Goal: Task Accomplishment & Management: Use online tool/utility

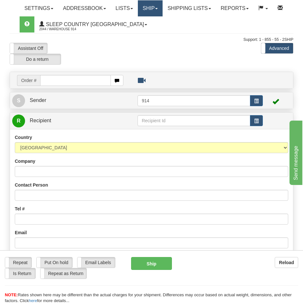
click at [146, 7] on link "Ship" at bounding box center [150, 8] width 25 height 16
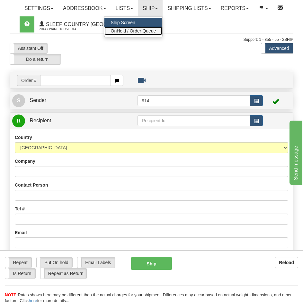
click at [152, 31] on span "OnHold / Order Queue" at bounding box center [133, 30] width 45 height 5
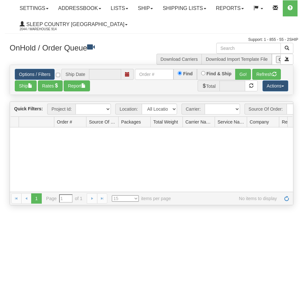
type input "[DATE]"
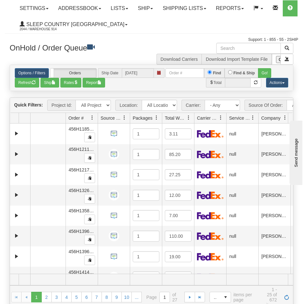
click at [8, 19] on div "Toggle navigation Settings Shipping Preferences Fields Preferences New Recipien…" at bounding box center [151, 16] width 293 height 33
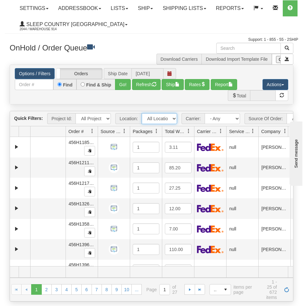
click at [168, 120] on select "All Locations 914 9009 [GEOGRAPHIC_DATA] SLE BEDDN ZINUC" at bounding box center [159, 118] width 35 height 11
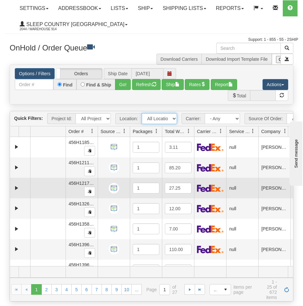
select select "7603"
click at [142, 113] on select "All Locations 914 9009 [GEOGRAPHIC_DATA] SLE BEDDN ZINUC" at bounding box center [159, 118] width 35 height 11
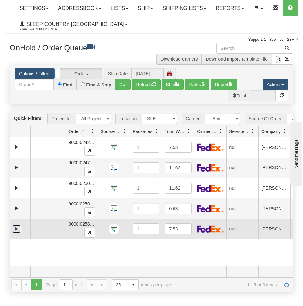
click at [16, 233] on link "Expand" at bounding box center [17, 229] width 8 height 8
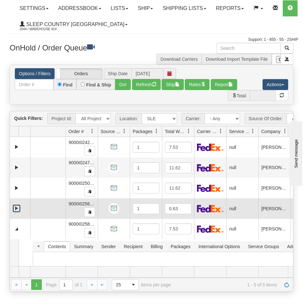
click at [17, 212] on link "Expand" at bounding box center [17, 208] width 8 height 8
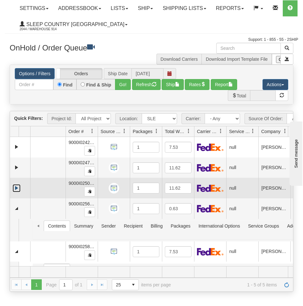
click at [16, 192] on link "Expand" at bounding box center [17, 188] width 8 height 8
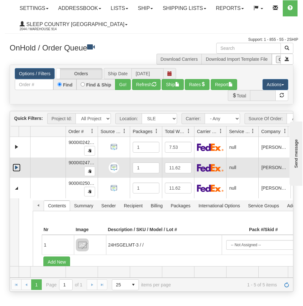
click at [18, 172] on link "Expand" at bounding box center [17, 167] width 8 height 8
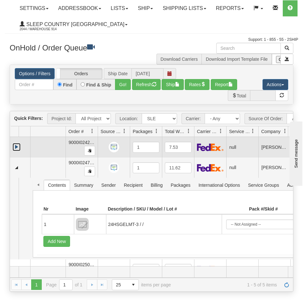
click at [19, 151] on link "Expand" at bounding box center [17, 147] width 8 height 8
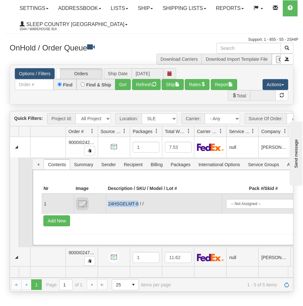
drag, startPoint x: 138, startPoint y: 208, endPoint x: 108, endPoint y: 211, distance: 30.3
click at [108, 211] on td "24HSGELMT-6 / /" at bounding box center [163, 204] width 115 height 20
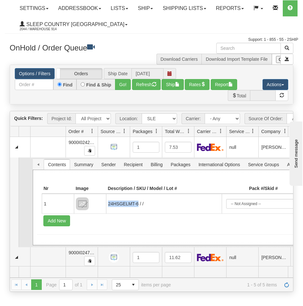
copy td "24HSGELMT-6"
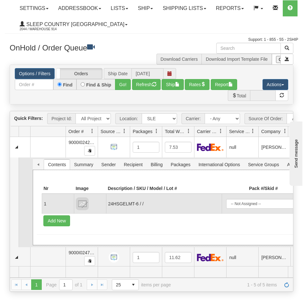
click at [140, 208] on td "24HSGELMT-6 / /" at bounding box center [163, 204] width 115 height 20
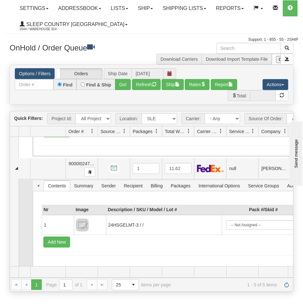
scroll to position [96, 0]
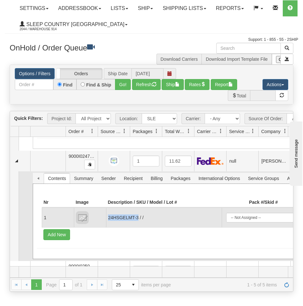
drag, startPoint x: 137, startPoint y: 222, endPoint x: 108, endPoint y: 223, distance: 29.6
click at [108, 223] on td "24HSGELMT-3 / /" at bounding box center [163, 217] width 115 height 20
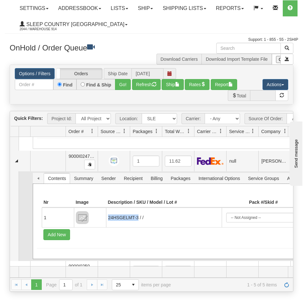
copy td "24HSGELMT-3"
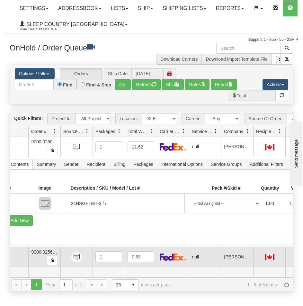
scroll to position [257, 37]
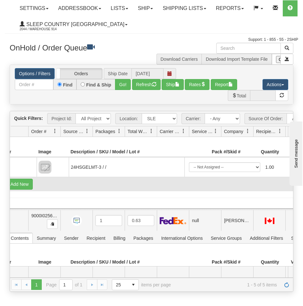
click at [193, 188] on td "Add New" at bounding box center [158, 184] width 308 height 14
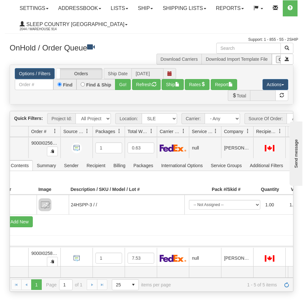
scroll to position [353, 37]
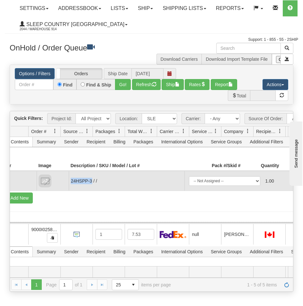
drag, startPoint x: 91, startPoint y: 185, endPoint x: 70, endPoint y: 189, distance: 21.2
click at [70, 189] on td "24HSPP-3 / /" at bounding box center [126, 181] width 115 height 20
copy td "24HSPP-3"
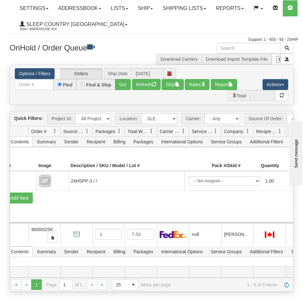
click at [142, 212] on form "Documents Commodities Nr Image Description / SKU / Model / Lot # Pack #/Skid # …" at bounding box center [178, 181] width 356 height 61
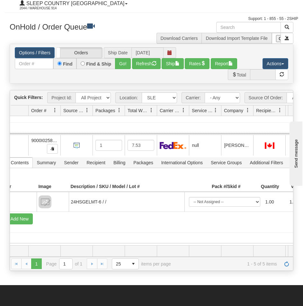
scroll to position [32, 0]
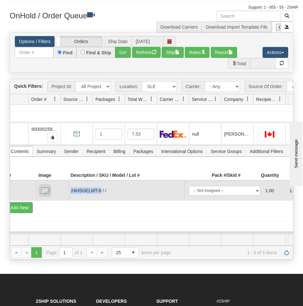
drag, startPoint x: 102, startPoint y: 190, endPoint x: 71, endPoint y: 192, distance: 31.3
click at [71, 193] on td "24HSGELMT-6 / /" at bounding box center [126, 191] width 115 height 20
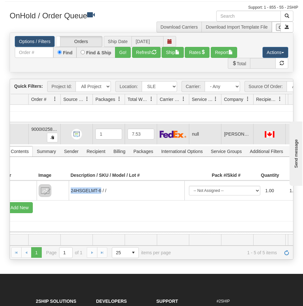
copy td "24HSGELMT-6"
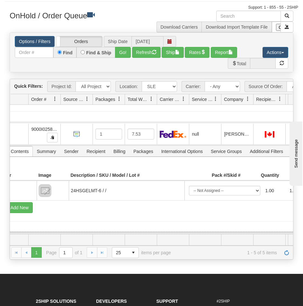
click at [196, 226] on div "Documents Commodities Nr Image Description / SKU / Model / Lot # Pack #/Skid # …" at bounding box center [178, 193] width 365 height 75
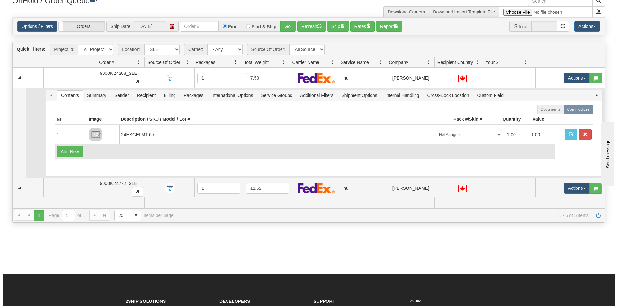
scroll to position [0, 0]
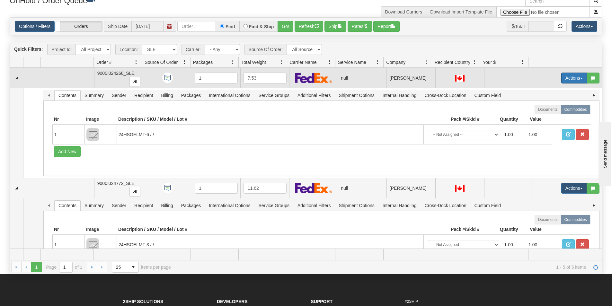
click at [303, 75] on button "Actions" at bounding box center [574, 78] width 26 height 11
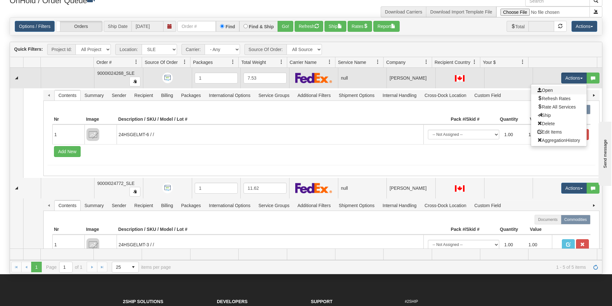
click at [303, 89] on link "Open" at bounding box center [559, 90] width 56 height 8
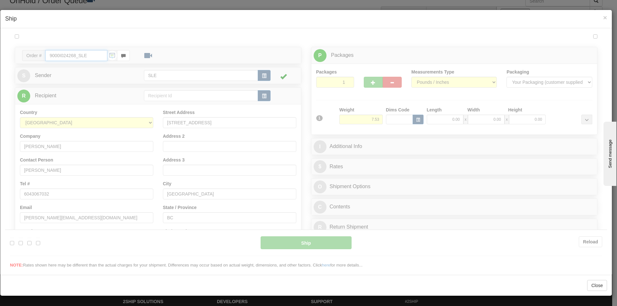
type input "14:30"
type input "16:00"
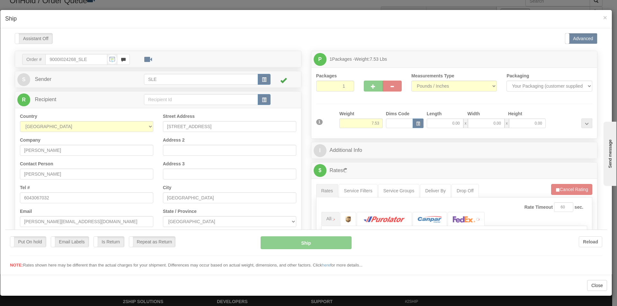
click at [303, 117] on div at bounding box center [306, 150] width 602 height 235
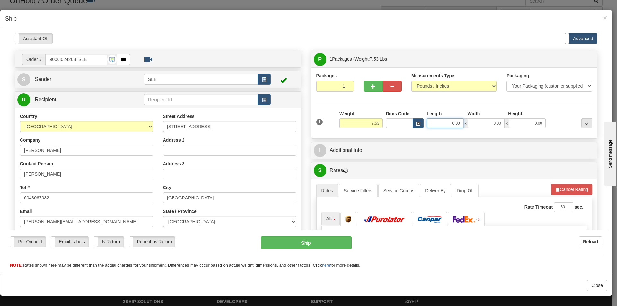
click at [303, 122] on input "0.00" at bounding box center [445, 123] width 37 height 10
type input "1.00"
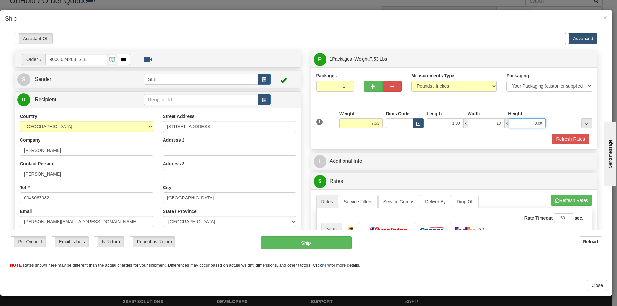
type input "10.00"
type input "19.50"
click at [303, 124] on input "1.00" at bounding box center [445, 123] width 37 height 10
type input "10.00"
click at [303, 137] on button "Refresh Rates" at bounding box center [570, 138] width 37 height 11
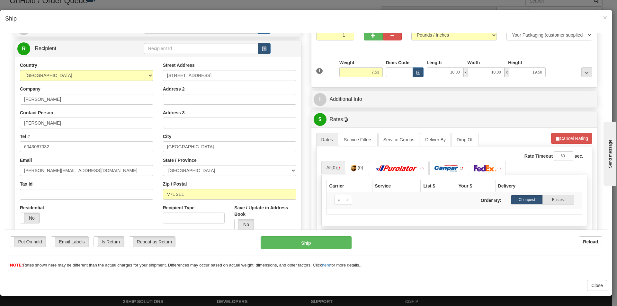
scroll to position [128, 0]
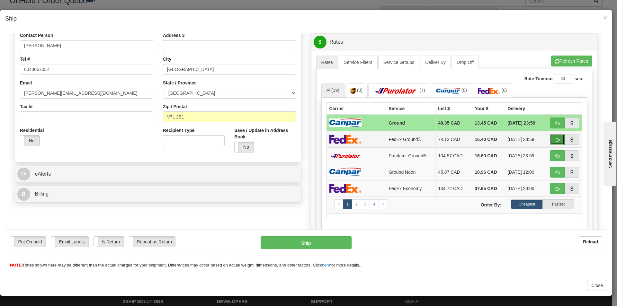
click at [303, 137] on span "button" at bounding box center [557, 139] width 4 height 4
type input "92"
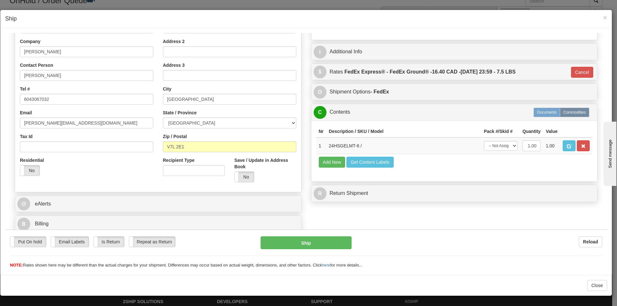
scroll to position [99, 0]
click at [303, 145] on select "-- Not Assigned -- Package 1" at bounding box center [500, 146] width 33 height 10
select select "0"
click at [303, 141] on select "-- Not Assigned -- Package 1" at bounding box center [500, 146] width 33 height 10
click at [303, 243] on button "Ship" at bounding box center [305, 242] width 91 height 13
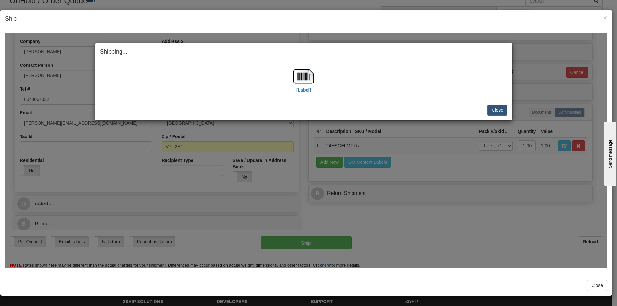
click at [303, 85] on div "[Label]" at bounding box center [303, 80] width 407 height 29
click at [303, 80] on img at bounding box center [303, 76] width 21 height 21
click at [303, 108] on button "Close" at bounding box center [497, 109] width 20 height 11
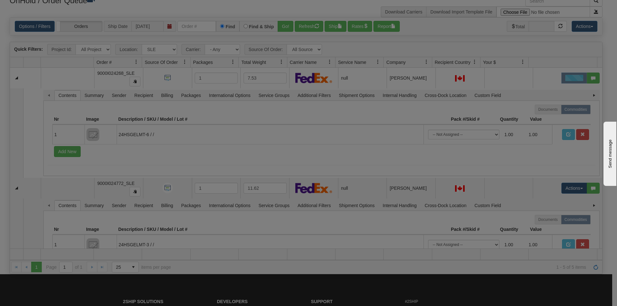
scroll to position [0, 0]
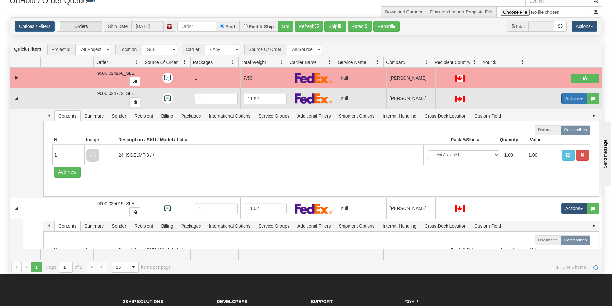
click at [303, 102] on button "Actions" at bounding box center [574, 98] width 26 height 11
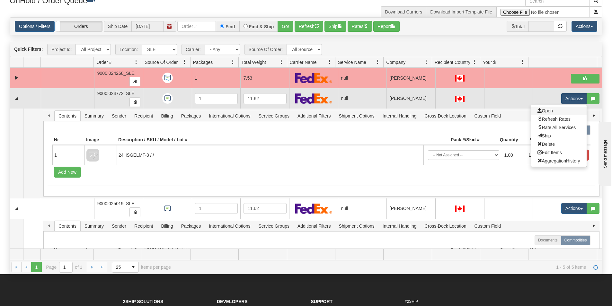
click at [303, 112] on link "Open" at bounding box center [559, 111] width 56 height 8
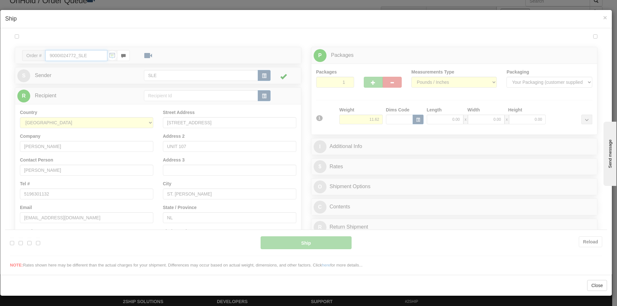
type input "14:30"
type input "16:00"
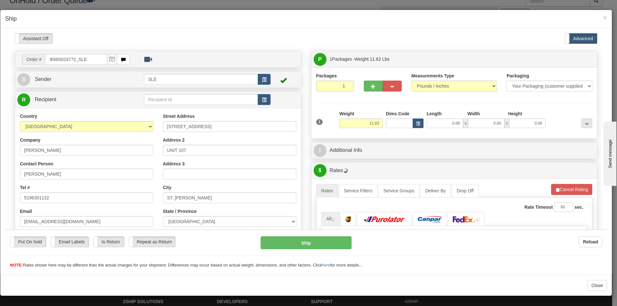
click at [303, 120] on div at bounding box center [306, 150] width 602 height 235
click at [303, 122] on input "0.00" at bounding box center [445, 123] width 37 height 10
type input "10.00"
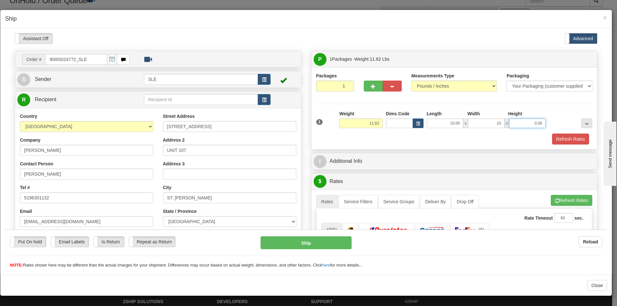
type input "10.00"
type input "20.50"
click at [303, 136] on button "Refresh Rates" at bounding box center [570, 138] width 37 height 11
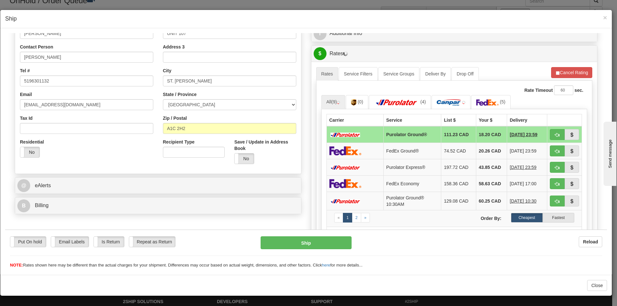
scroll to position [128, 0]
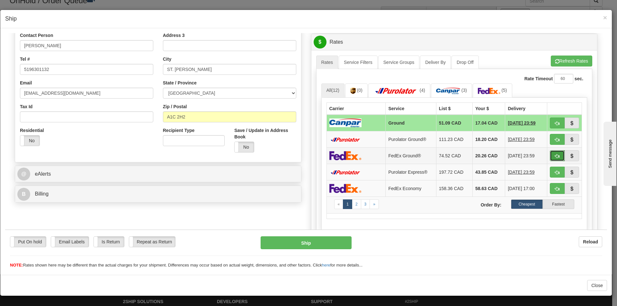
click at [303, 158] on button "button" at bounding box center [557, 155] width 15 height 11
type input "92"
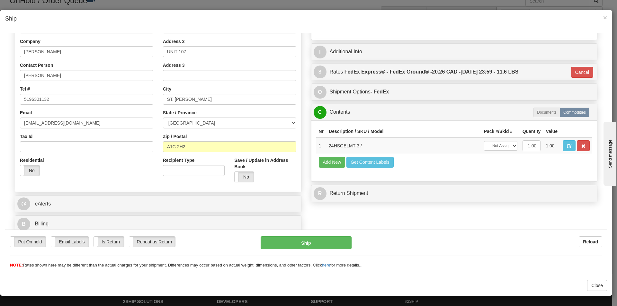
scroll to position [99, 0]
click at [303, 142] on select "-- Not Assigned -- Package 1" at bounding box center [500, 146] width 33 height 10
select select "0"
click at [303, 141] on select "-- Not Assigned -- Package 1" at bounding box center [500, 146] width 33 height 10
click at [303, 239] on button "Ship" at bounding box center [305, 242] width 91 height 13
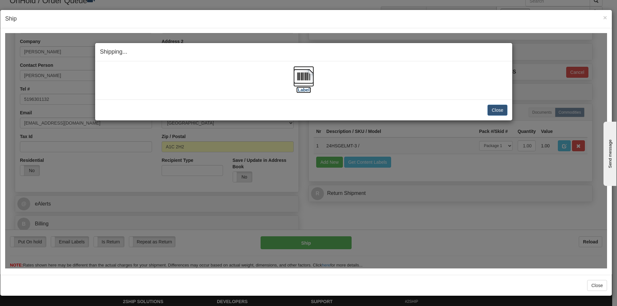
click at [296, 80] on img at bounding box center [303, 76] width 21 height 21
click at [303, 113] on button "Close" at bounding box center [497, 109] width 20 height 11
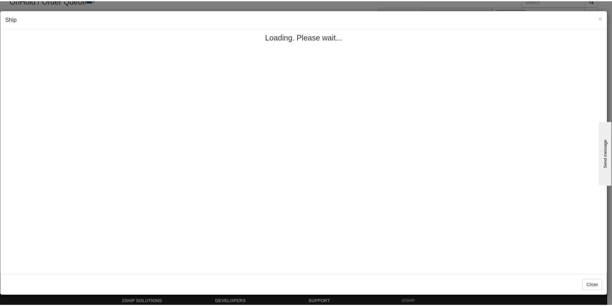
scroll to position [0, 0]
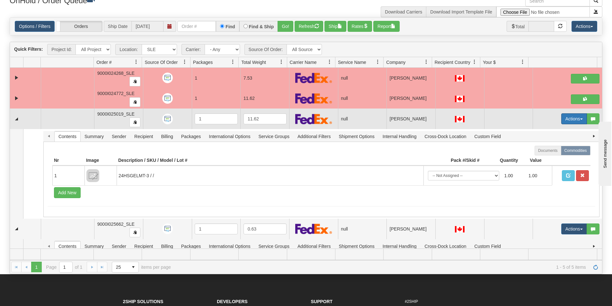
click at [303, 118] on button "Actions" at bounding box center [574, 118] width 26 height 11
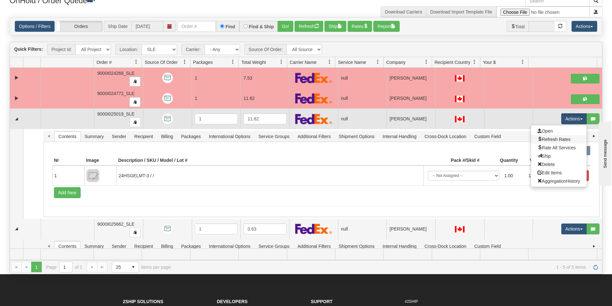
click at [303, 135] on link "Refresh Rates" at bounding box center [559, 139] width 56 height 8
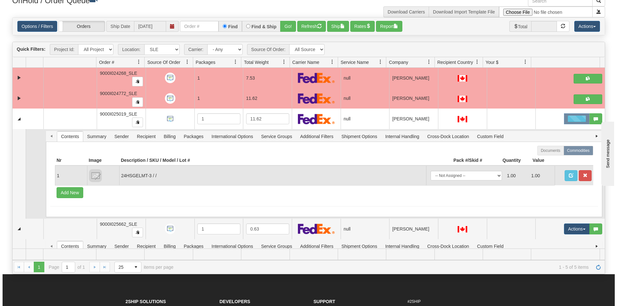
scroll to position [64, 0]
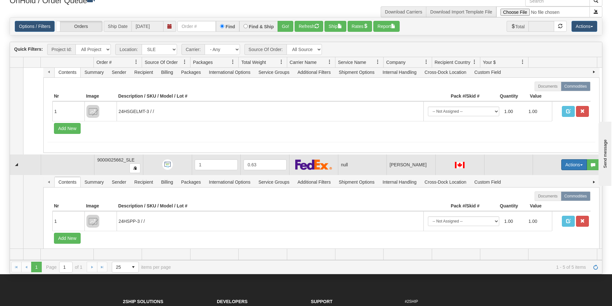
click at [303, 164] on button "Actions" at bounding box center [574, 164] width 26 height 11
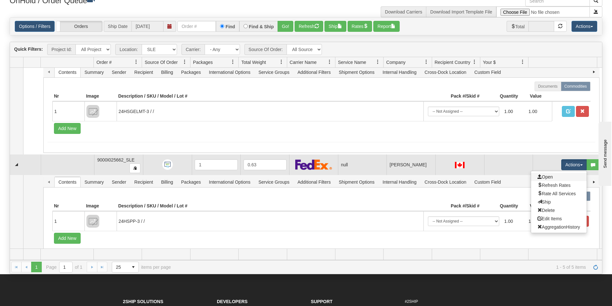
click at [303, 179] on link "Open" at bounding box center [559, 177] width 56 height 8
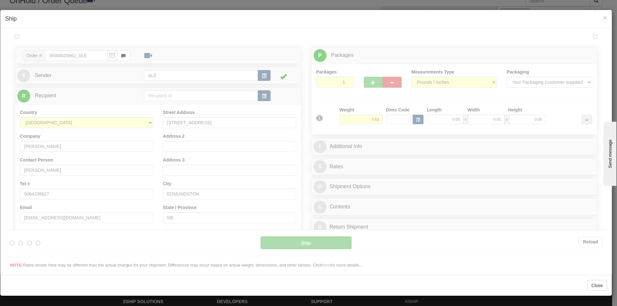
scroll to position [0, 0]
type input "14:31"
type input "16:00"
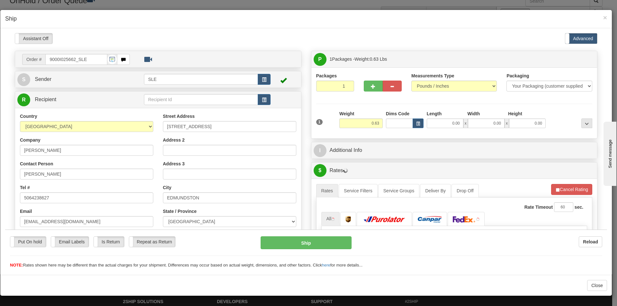
click at [303, 121] on div at bounding box center [306, 150] width 602 height 235
click at [303, 125] on input "0.00" at bounding box center [445, 123] width 37 height 10
type input "10.00"
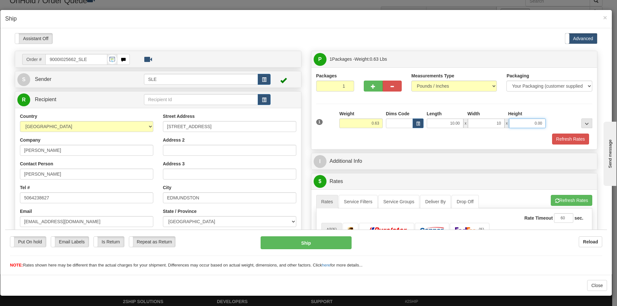
type input "10.00"
type input "3.00"
click at [303, 133] on button "Refresh Rates" at bounding box center [570, 138] width 37 height 11
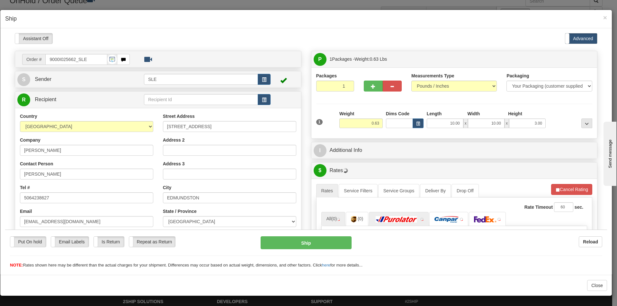
scroll to position [128, 0]
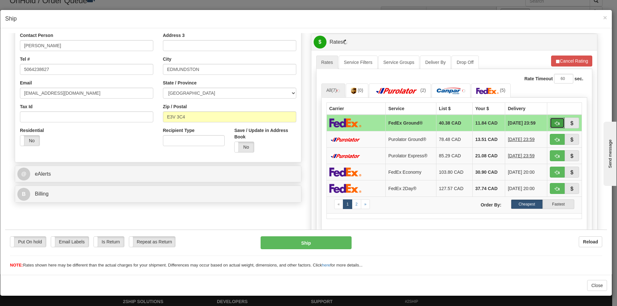
click at [303, 122] on button "button" at bounding box center [557, 122] width 15 height 11
type input "92"
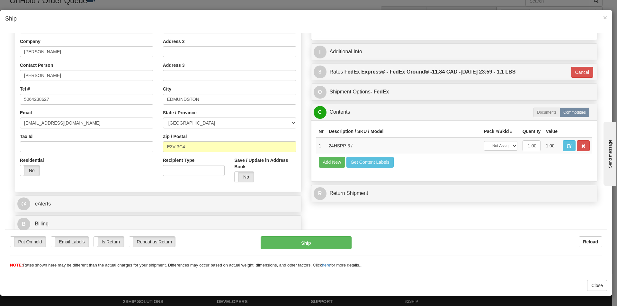
scroll to position [99, 0]
drag, startPoint x: 507, startPoint y: 144, endPoint x: 505, endPoint y: 149, distance: 5.6
click at [303, 144] on select "-- Not Assigned -- Package 1" at bounding box center [500, 146] width 33 height 10
select select "0"
click at [303, 141] on select "-- Not Assigned -- Package 1" at bounding box center [500, 146] width 33 height 10
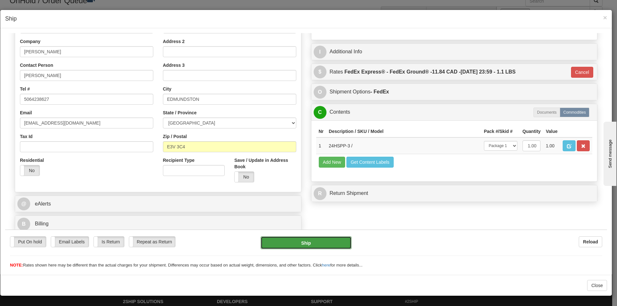
click at [303, 239] on button "Ship" at bounding box center [305, 242] width 91 height 13
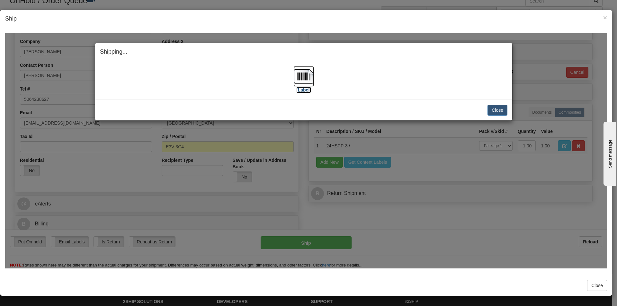
click at [303, 76] on img at bounding box center [303, 76] width 21 height 21
click at [303, 111] on button "Close" at bounding box center [497, 109] width 20 height 11
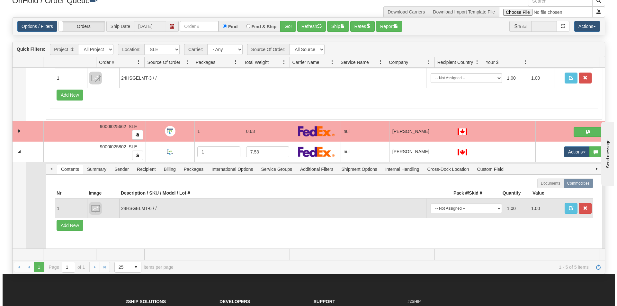
scroll to position [101, 0]
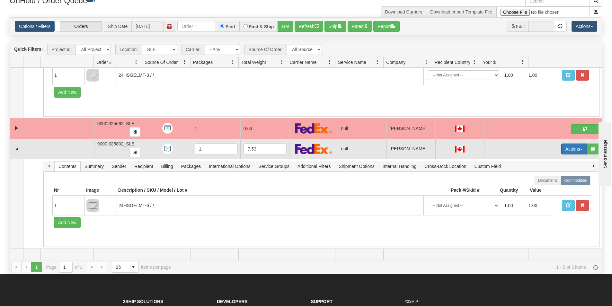
click at [303, 152] on button "Actions" at bounding box center [574, 149] width 26 height 11
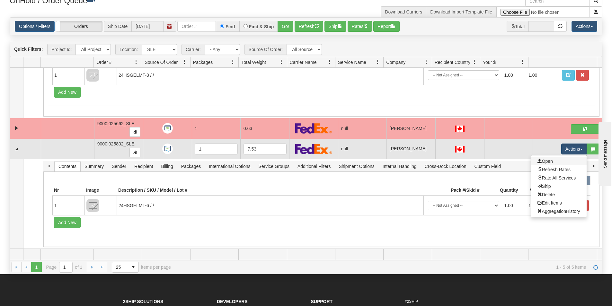
click at [303, 163] on link "Open" at bounding box center [559, 161] width 56 height 8
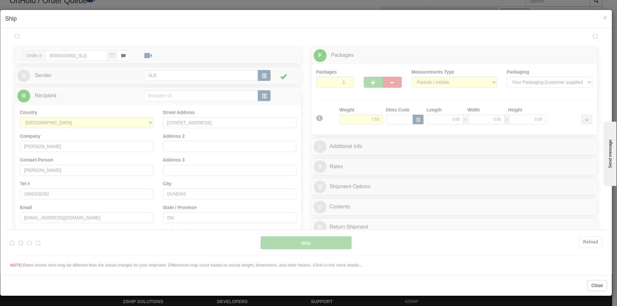
scroll to position [0, 0]
type input "14:31"
type input "16:00"
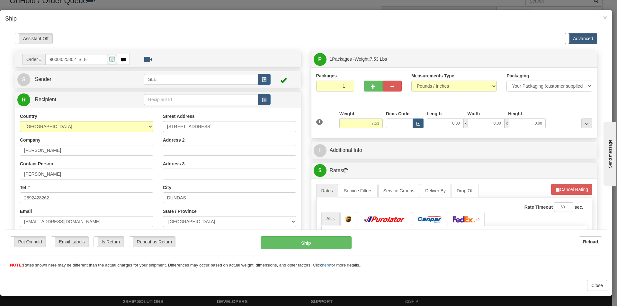
click at [303, 123] on div at bounding box center [306, 150] width 602 height 235
click at [303, 124] on input "0.00" at bounding box center [445, 123] width 37 height 10
type input "10.00"
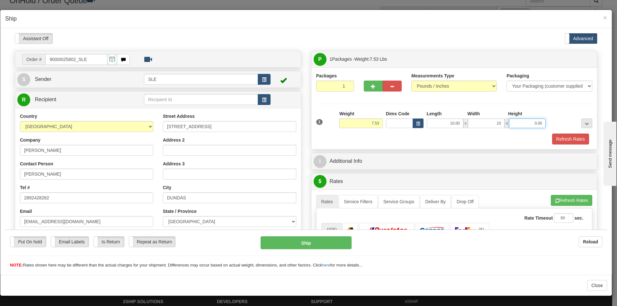
type input "10.00"
type input "19.50"
click at [303, 133] on button "Refresh Rates" at bounding box center [570, 138] width 37 height 11
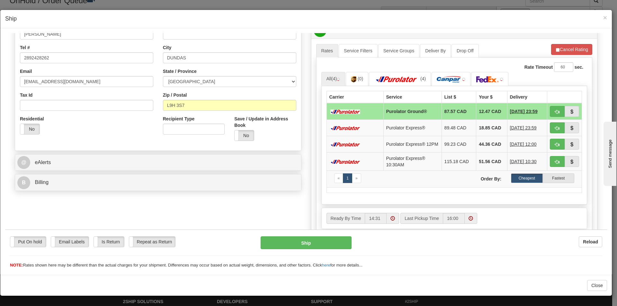
scroll to position [128, 0]
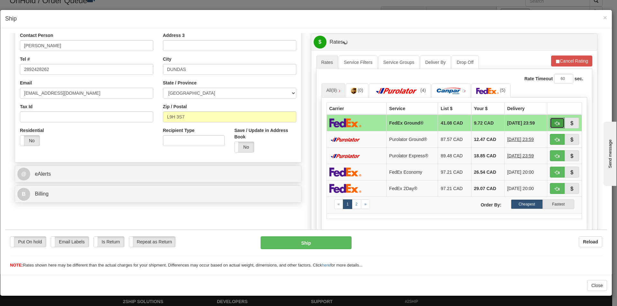
click at [303, 124] on span "button" at bounding box center [557, 123] width 4 height 4
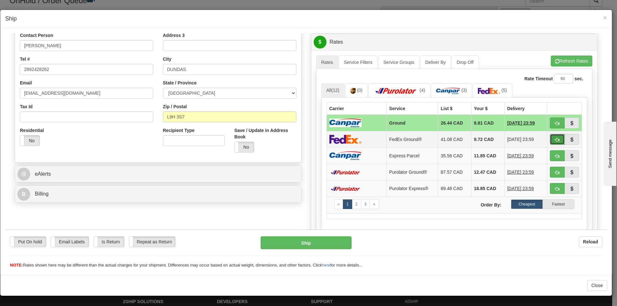
click at [303, 136] on button "button" at bounding box center [557, 139] width 15 height 11
type input "92"
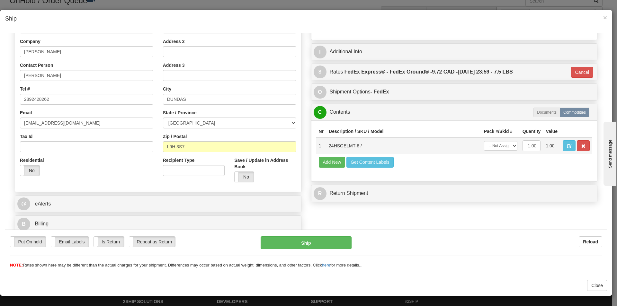
scroll to position [99, 0]
click at [303, 149] on select "-- Not Assigned -- Package 1" at bounding box center [500, 146] width 33 height 10
select select "0"
click at [303, 141] on select "-- Not Assigned -- Package 1" at bounding box center [500, 146] width 33 height 10
click at [303, 242] on button "Ship" at bounding box center [305, 242] width 91 height 13
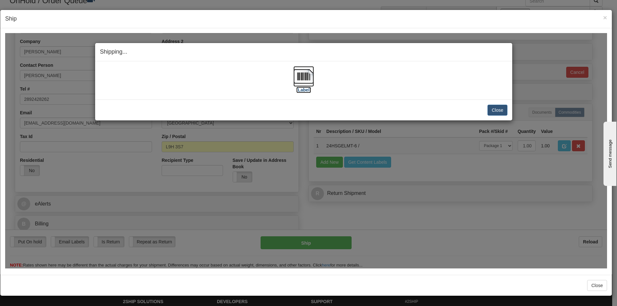
click at [303, 86] on img at bounding box center [303, 76] width 21 height 21
click at [303, 105] on button "Close" at bounding box center [497, 109] width 20 height 11
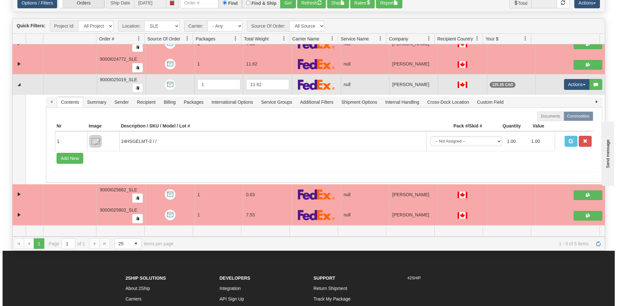
scroll to position [32, 0]
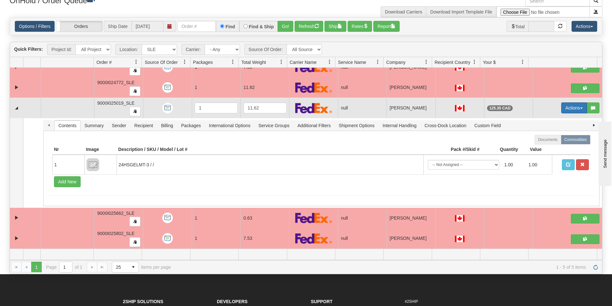
drag, startPoint x: 567, startPoint y: 106, endPoint x: 568, endPoint y: 111, distance: 4.8
click at [303, 106] on button "Actions" at bounding box center [574, 107] width 26 height 11
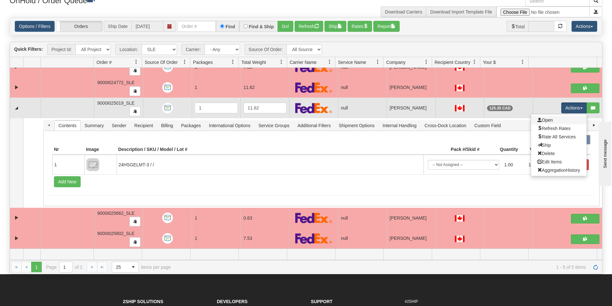
click at [303, 122] on link "Open" at bounding box center [559, 120] width 56 height 8
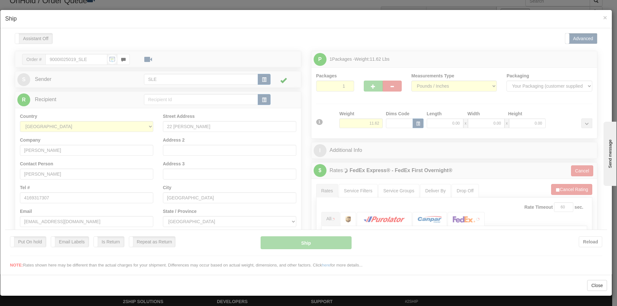
scroll to position [0, 0]
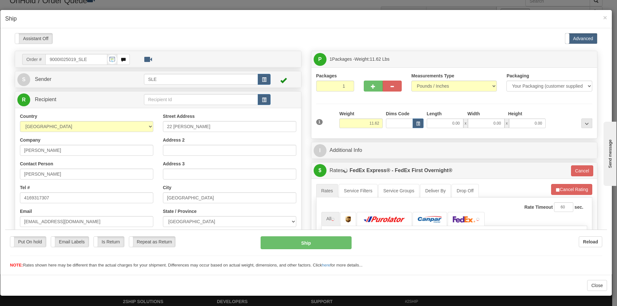
click at [303, 122] on div "Please wait... Attention! Ok Add to Bidding... Preview Custom Documents Preview…" at bounding box center [306, 246] width 602 height 426
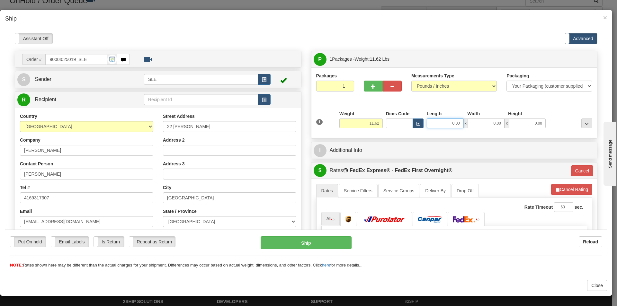
click at [303, 121] on input "0.00" at bounding box center [445, 123] width 37 height 10
type input "10.00"
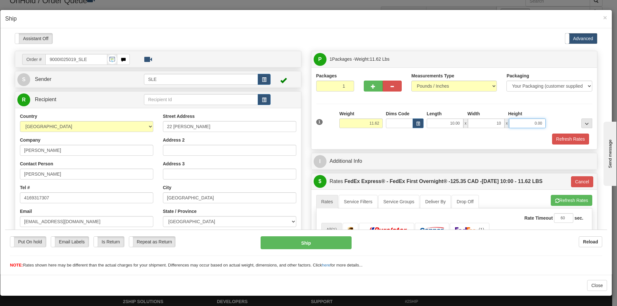
type input "10.00"
type input "1"
type input "20.50"
click at [303, 133] on button "Refresh Rates" at bounding box center [570, 138] width 37 height 11
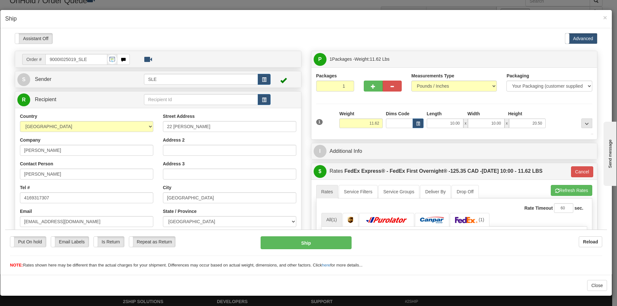
type input "06"
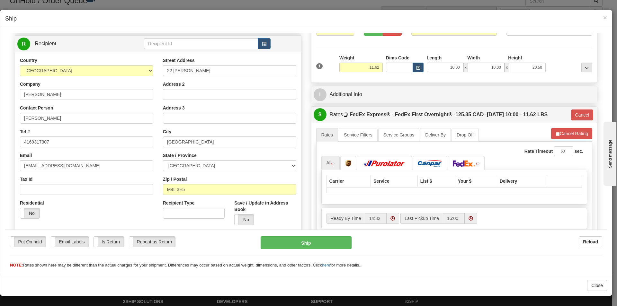
scroll to position [64, 0]
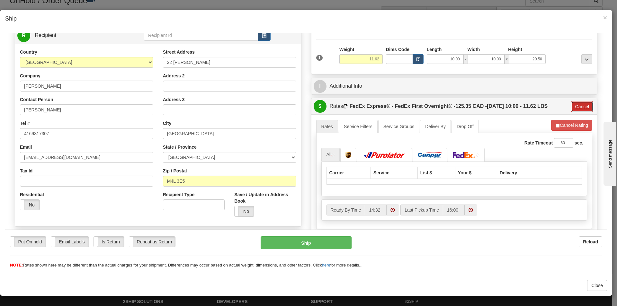
click at [303, 103] on button "Cancel" at bounding box center [582, 106] width 22 height 11
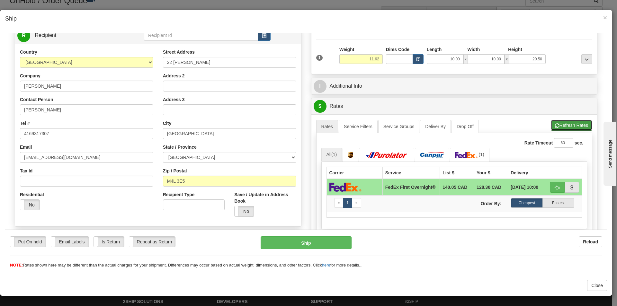
click at [303, 126] on button "Refresh Rates" at bounding box center [571, 124] width 41 height 11
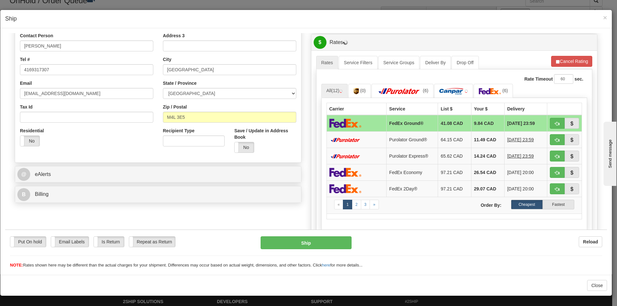
scroll to position [128, 0]
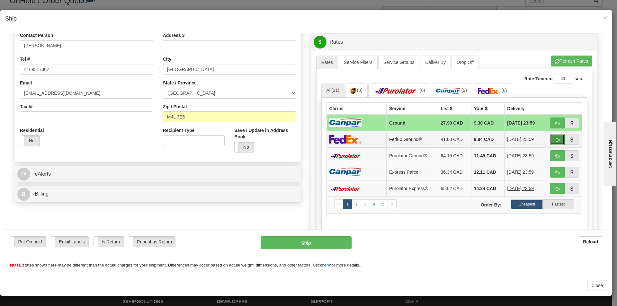
click at [303, 143] on button "button" at bounding box center [557, 139] width 15 height 11
type input "92"
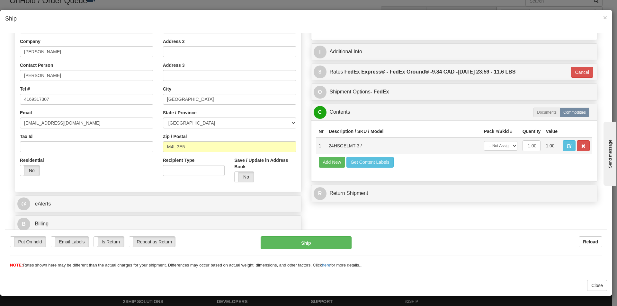
scroll to position [99, 0]
click at [303, 147] on select "-- Not Assigned -- Package 1" at bounding box center [500, 146] width 33 height 10
select select "0"
click at [303, 141] on select "-- Not Assigned -- Package 1" at bounding box center [500, 146] width 33 height 10
click at [303, 244] on button "Ship" at bounding box center [305, 242] width 91 height 13
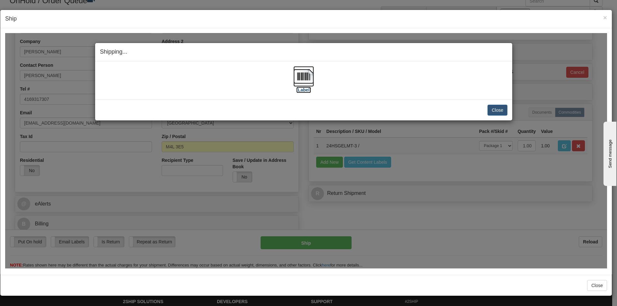
click at [303, 78] on img at bounding box center [303, 76] width 21 height 21
click at [303, 105] on button "Close" at bounding box center [497, 109] width 20 height 11
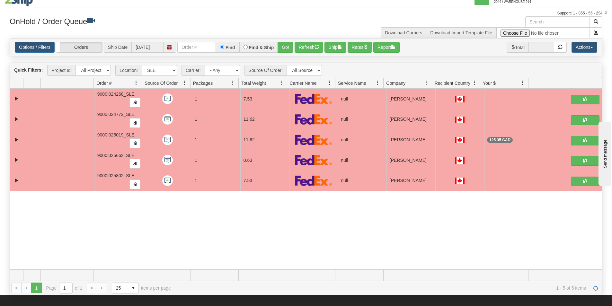
scroll to position [0, 0]
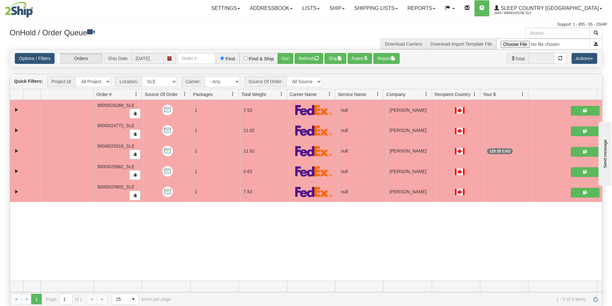
click at [279, 233] on div "31516483 SLE 90819949 0 9000I024268_SLE 1 7.53 null Shipping department Sleep C…" at bounding box center [306, 190] width 592 height 181
click at [303, 2] on link "Shipping lists" at bounding box center [375, 8] width 53 height 16
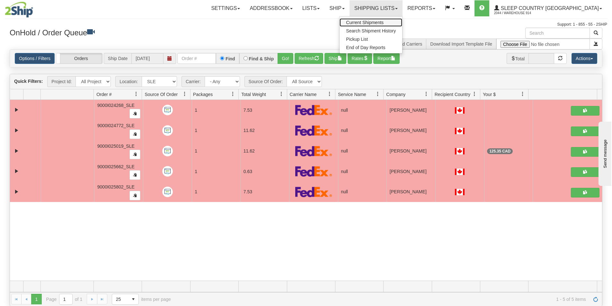
click at [303, 22] on span "Current Shipments" at bounding box center [365, 22] width 38 height 5
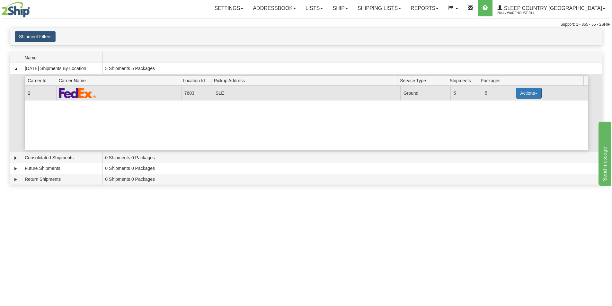
click at [530, 94] on button "Actions" at bounding box center [529, 93] width 26 height 11
drag, startPoint x: 519, startPoint y: 107, endPoint x: 518, endPoint y: 113, distance: 6.9
click at [518, 113] on ul "Details Close Pickup Zip Print" at bounding box center [516, 122] width 52 height 46
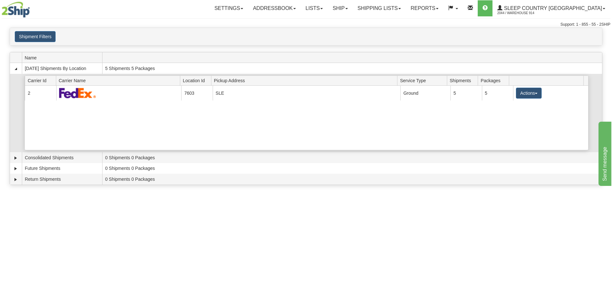
click at [518, 113] on div "Current 2 7603 SLE 21749 Ground 5 5 Actions Details Close Pickup Zip Print" at bounding box center [306, 118] width 563 height 64
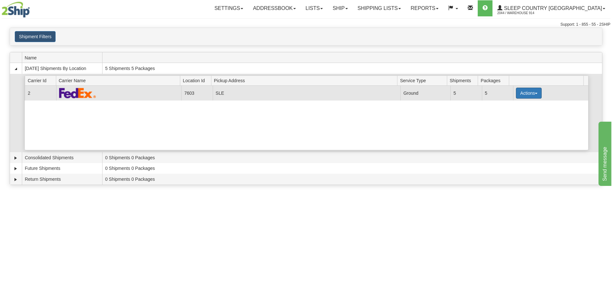
click at [526, 94] on button "Actions" at bounding box center [529, 93] width 26 height 11
click at [516, 114] on link "Close" at bounding box center [515, 114] width 51 height 8
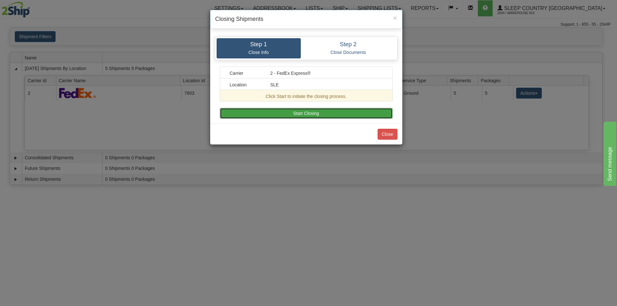
click at [297, 112] on button "Start Closing" at bounding box center [306, 113] width 173 height 11
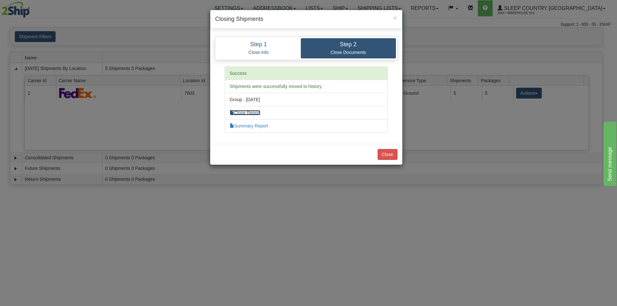
click at [250, 115] on link "Close Report" at bounding box center [245, 112] width 31 height 5
